Goal: Information Seeking & Learning: Learn about a topic

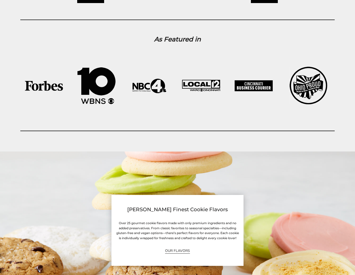
scroll to position [990, 0]
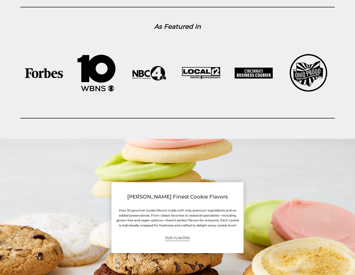
click at [56, 220] on div at bounding box center [177, 215] width 355 height 152
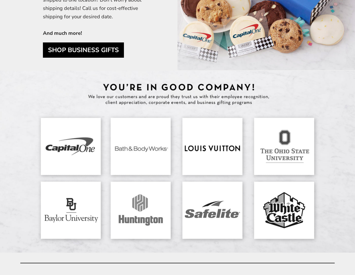
scroll to position [1498, 0]
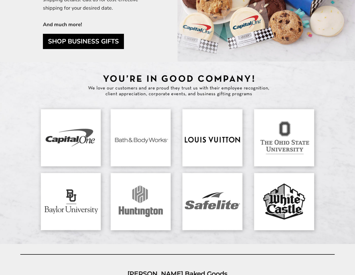
click at [232, 143] on img at bounding box center [177, 153] width 355 height 182
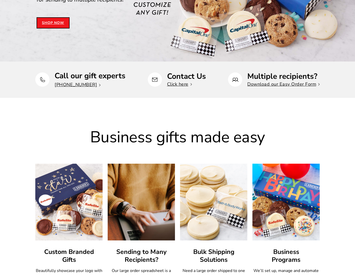
scroll to position [152, 0]
